Goal: Navigation & Orientation: Find specific page/section

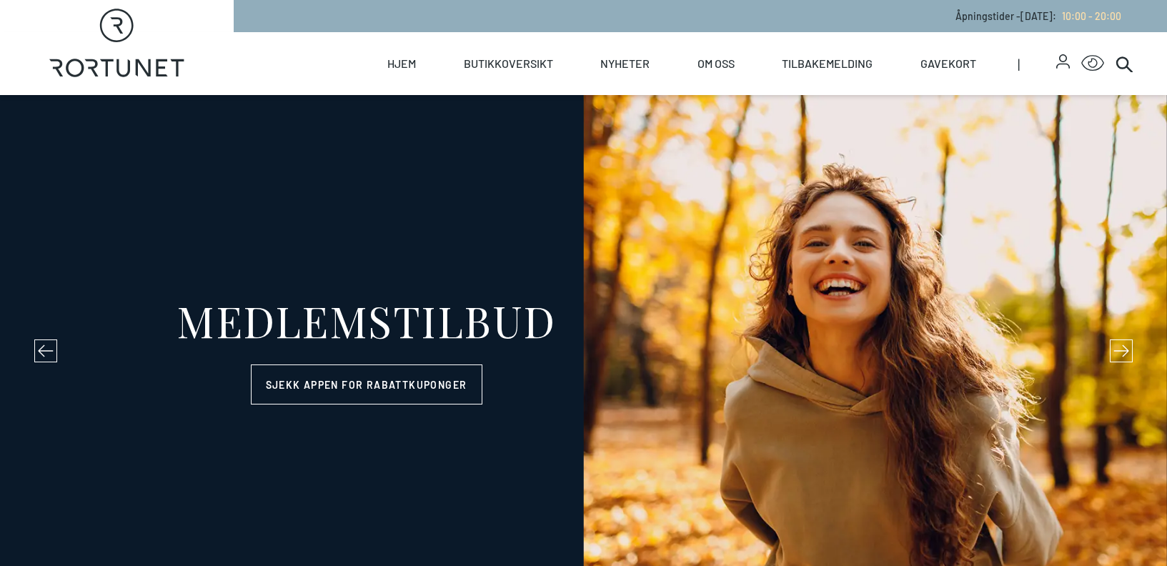
select select "NO"
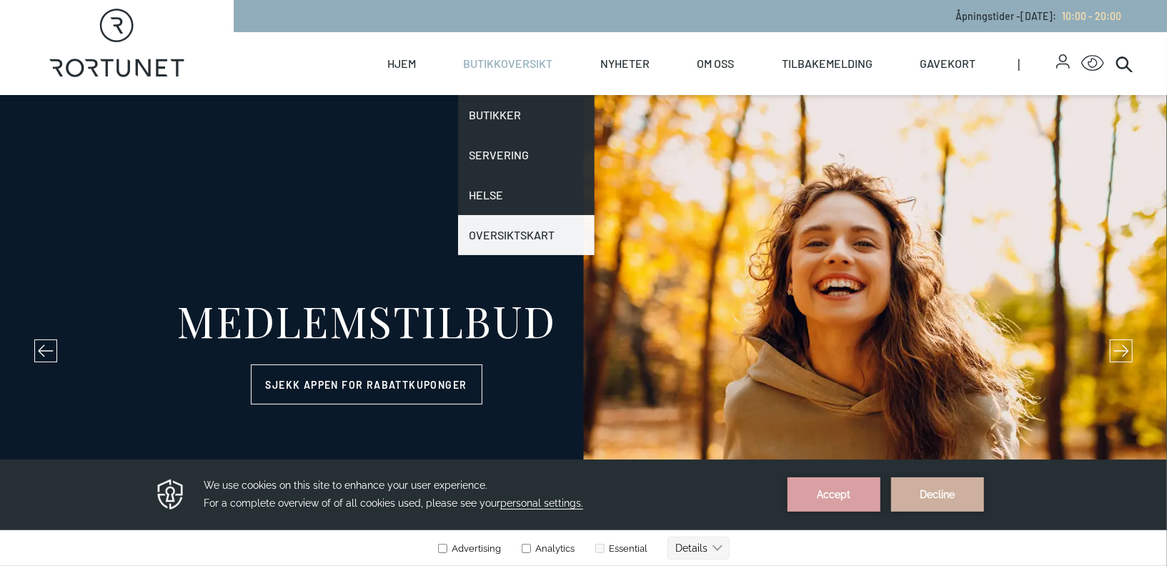
click at [507, 234] on link "Oversiktskart" at bounding box center [526, 235] width 137 height 40
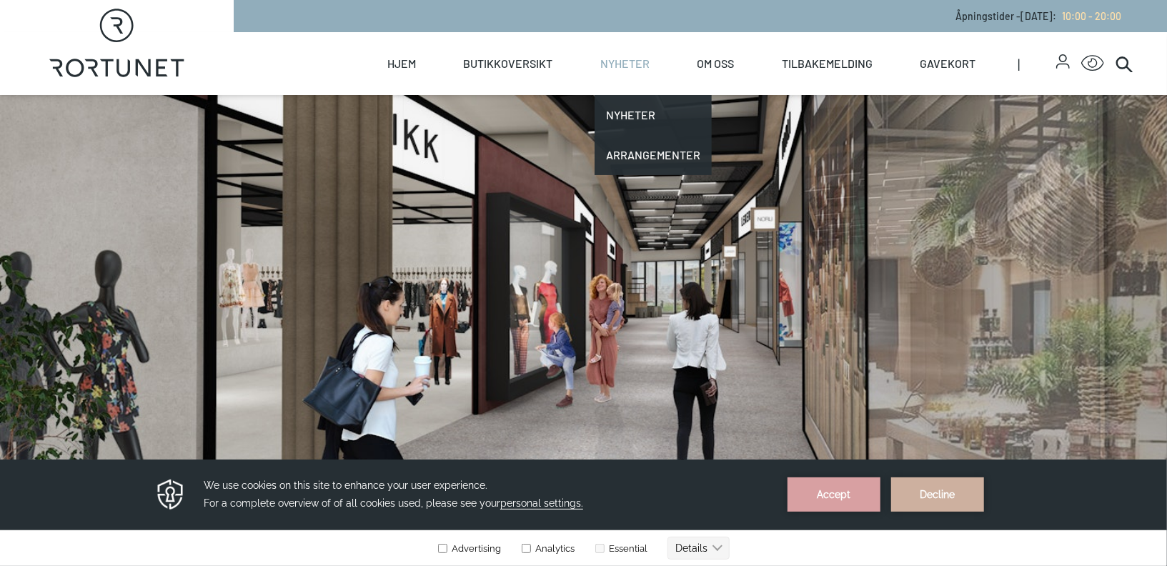
click at [624, 61] on link "Nyheter" at bounding box center [624, 63] width 49 height 63
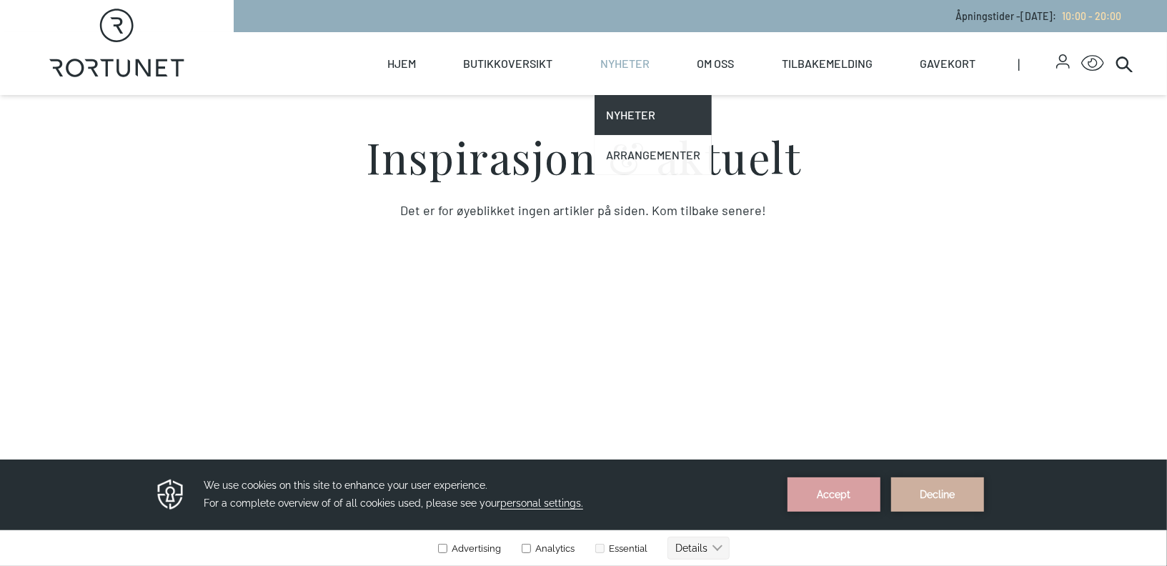
click at [629, 156] on link "Arrangementer" at bounding box center [653, 155] width 117 height 40
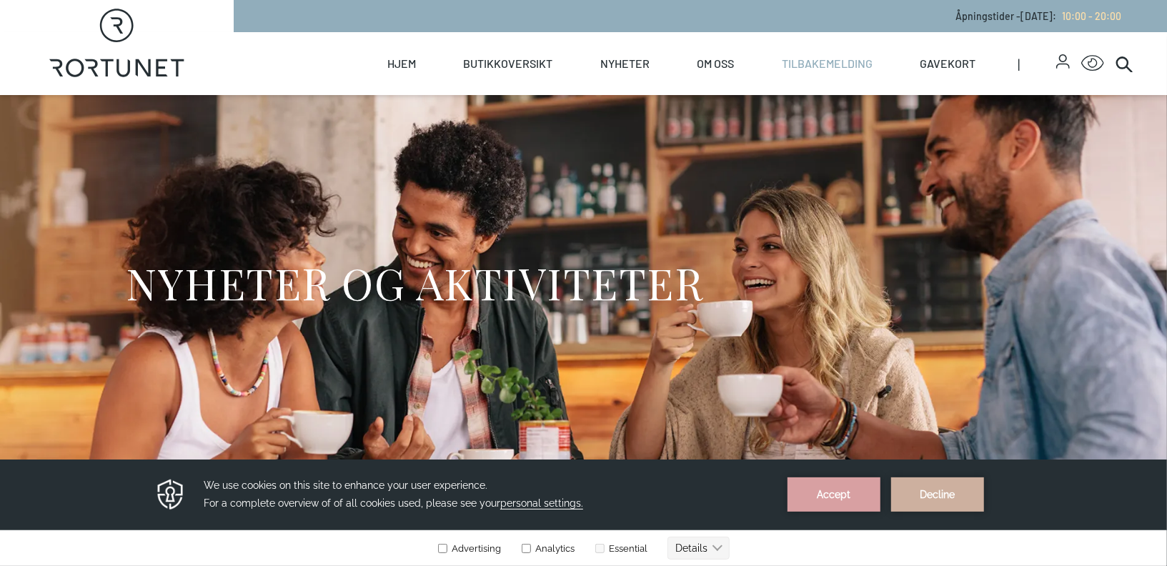
click at [828, 66] on link "Tilbakemelding" at bounding box center [827, 63] width 91 height 63
